Goal: Task Accomplishment & Management: Understand process/instructions

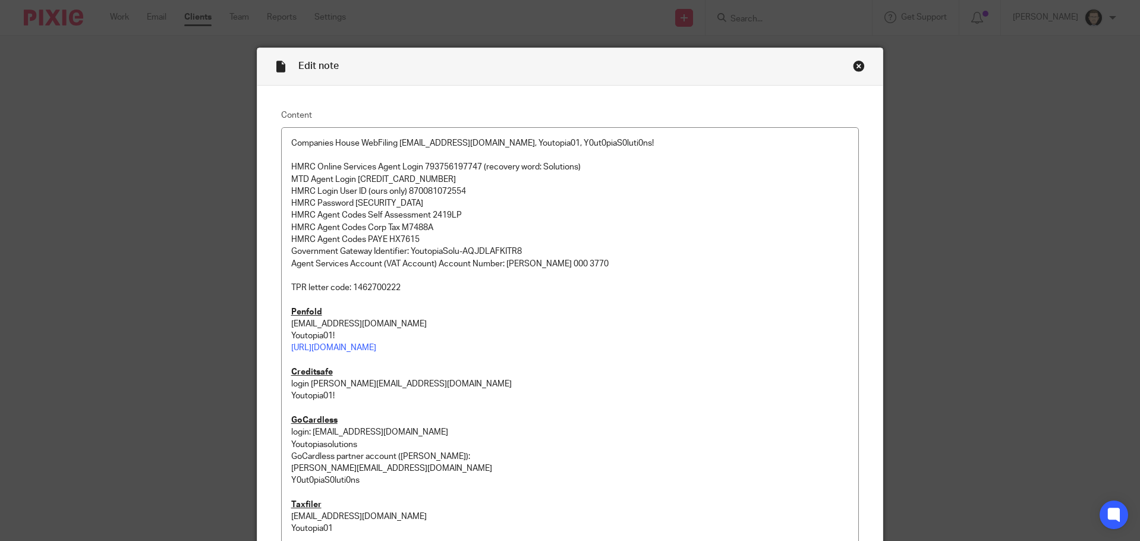
click at [856, 63] on div "Close this dialog window" at bounding box center [859, 66] width 12 height 12
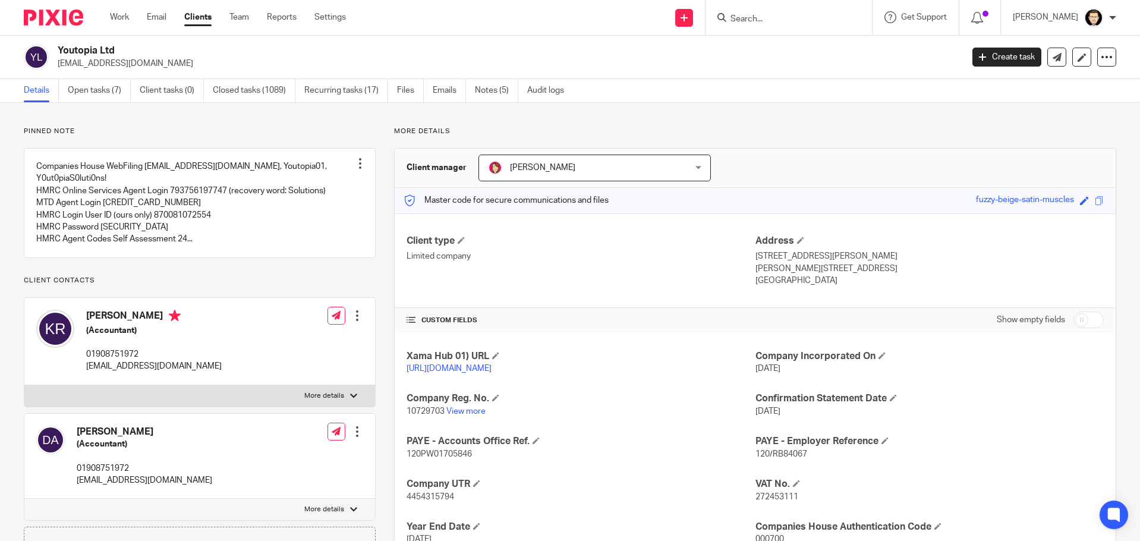
click at [58, 18] on img at bounding box center [53, 18] width 59 height 16
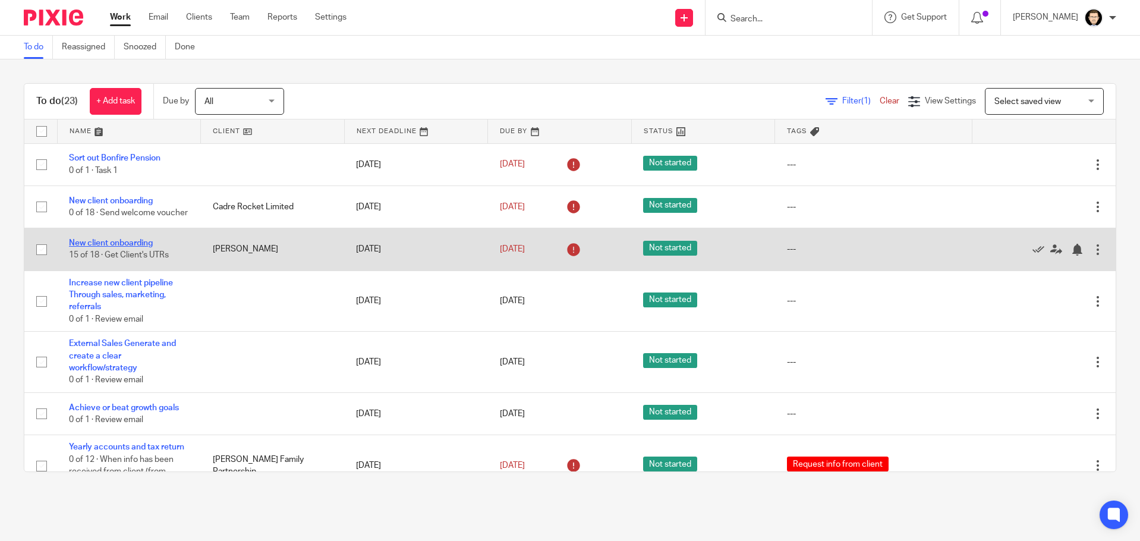
click at [127, 246] on link "New client onboarding" at bounding box center [111, 243] width 84 height 8
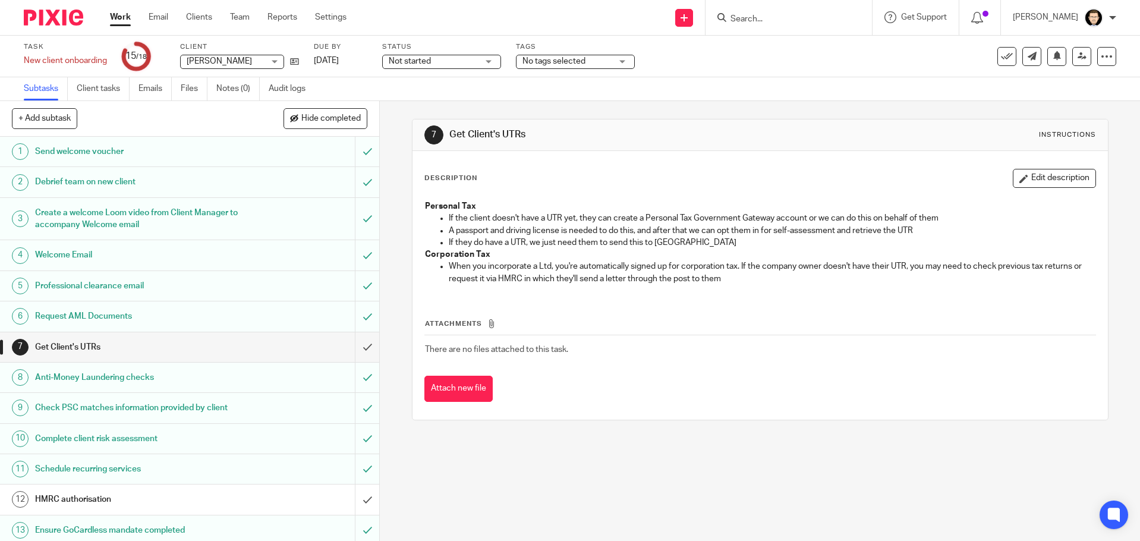
click at [142, 149] on h1 "Send welcome voucher" at bounding box center [138, 152] width 206 height 18
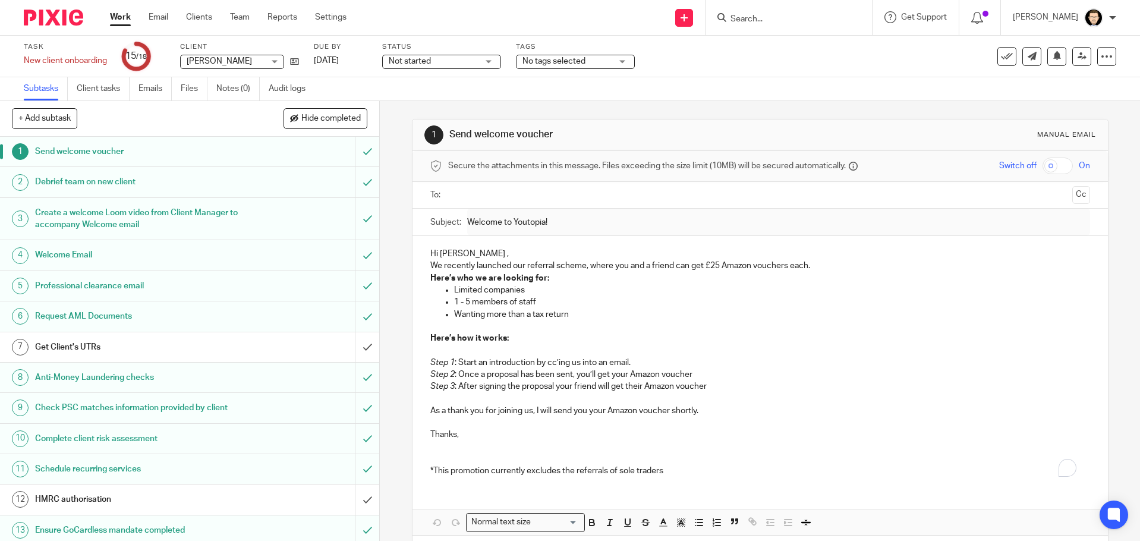
click at [133, 182] on h1 "Debrief team on new client" at bounding box center [138, 182] width 206 height 18
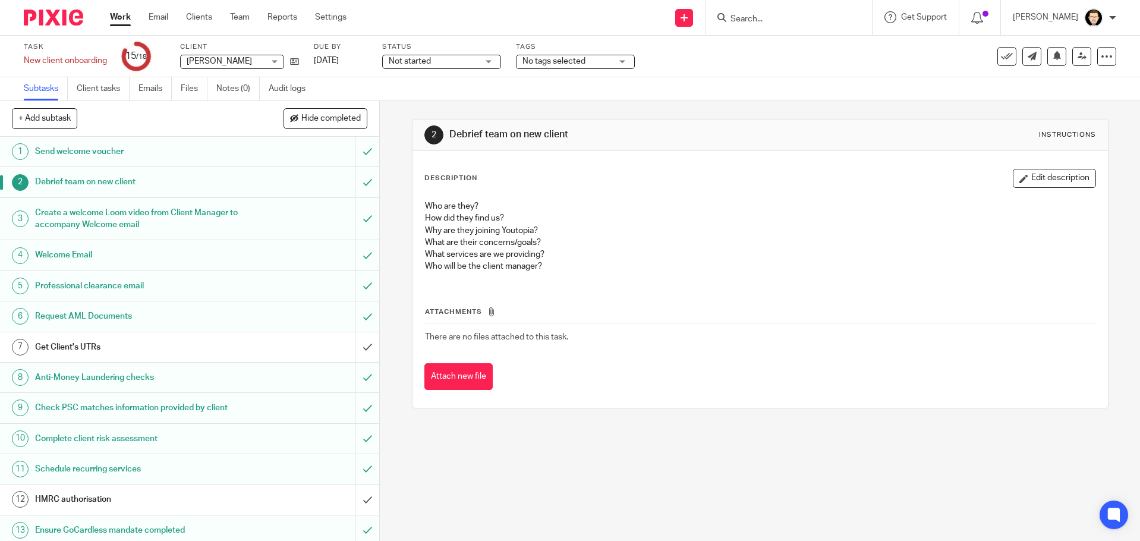
click at [83, 224] on h1 "Create a welcome Loom video from Client Manager to accompany Welcome email" at bounding box center [138, 219] width 206 height 30
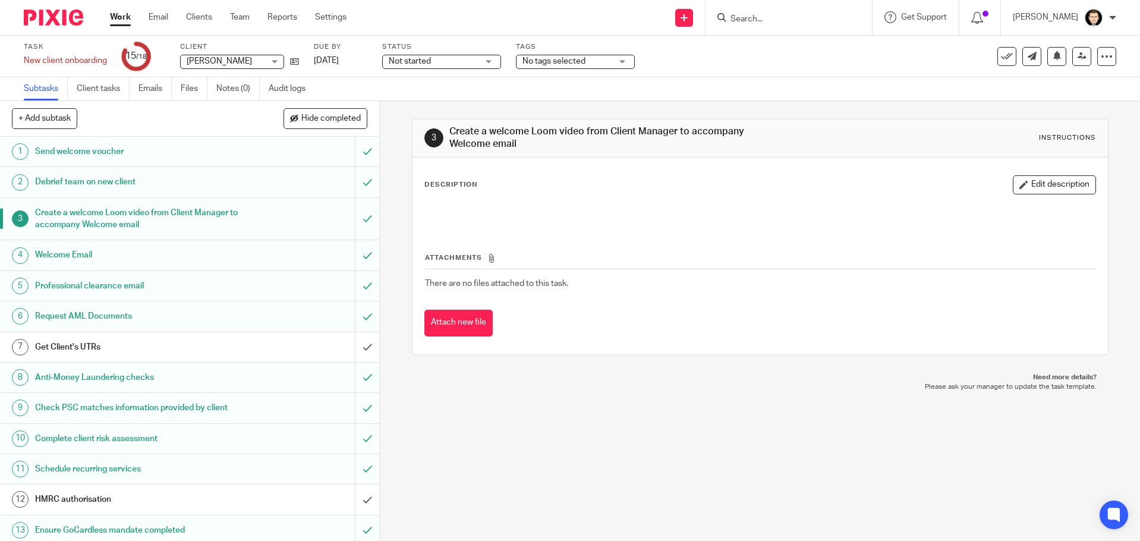
click at [77, 258] on h1 "Welcome Email" at bounding box center [138, 255] width 206 height 18
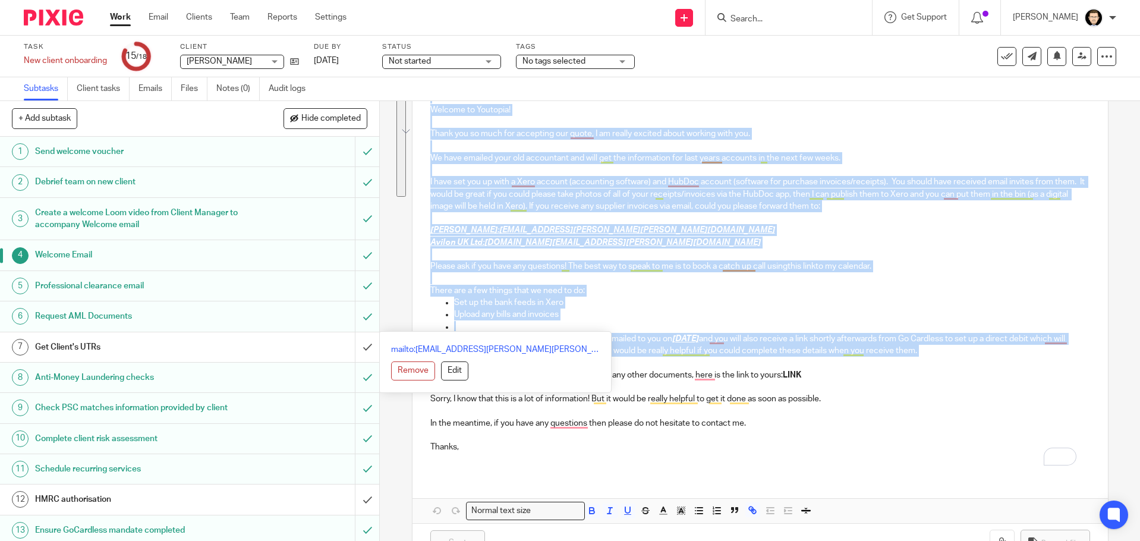
scroll to position [178, 0]
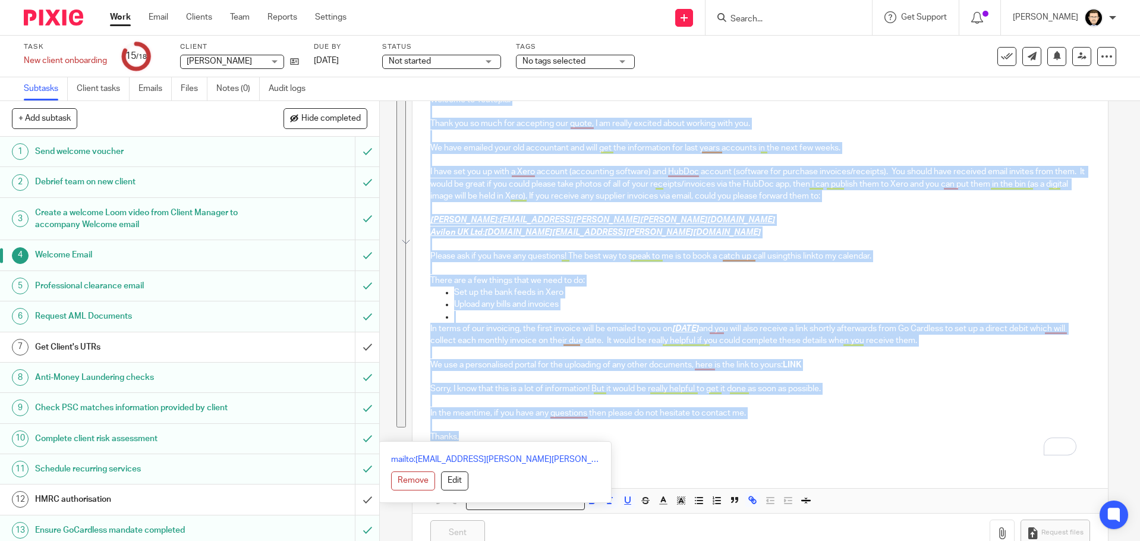
drag, startPoint x: 430, startPoint y: 253, endPoint x: 705, endPoint y: 435, distance: 329.0
click at [705, 435] on div "Dear Sharon, Welcome to Youtopia! Thank you so much for accepting our quote, I …" at bounding box center [761, 261] width 696 height 407
copy div "ear Sharon, Welcome to Youtopia! Thank you so much for accepting our quote, I a…"
